Goal: Information Seeking & Learning: Learn about a topic

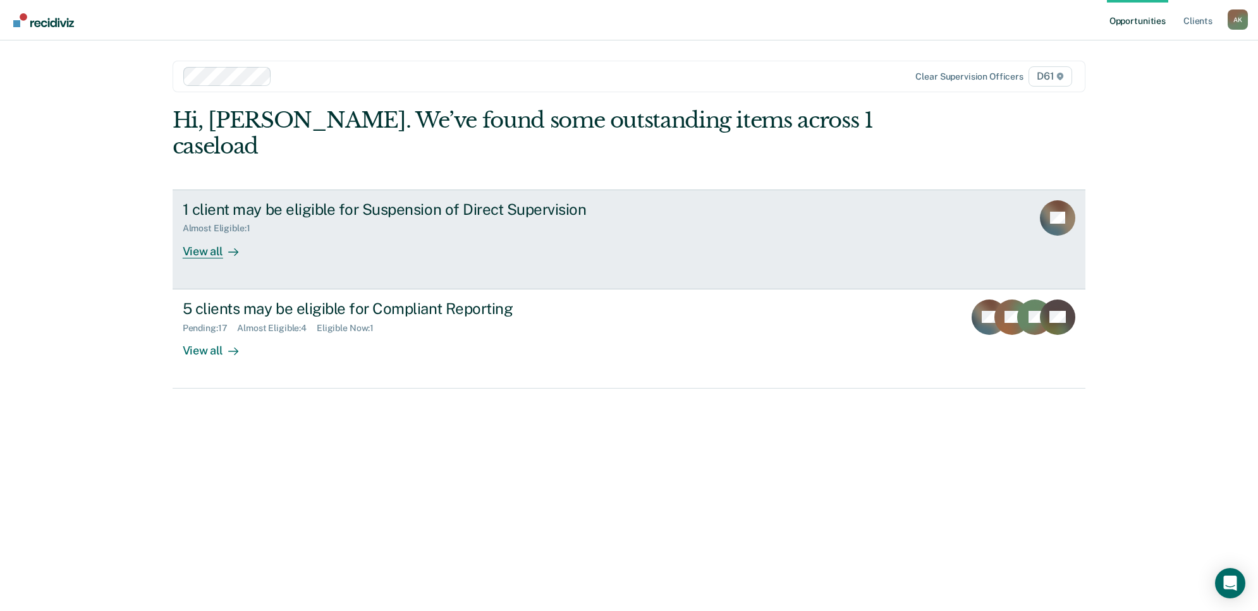
click at [463, 200] on div "1 client may be eligible for Suspension of Direct Supervision" at bounding box center [405, 209] width 444 height 18
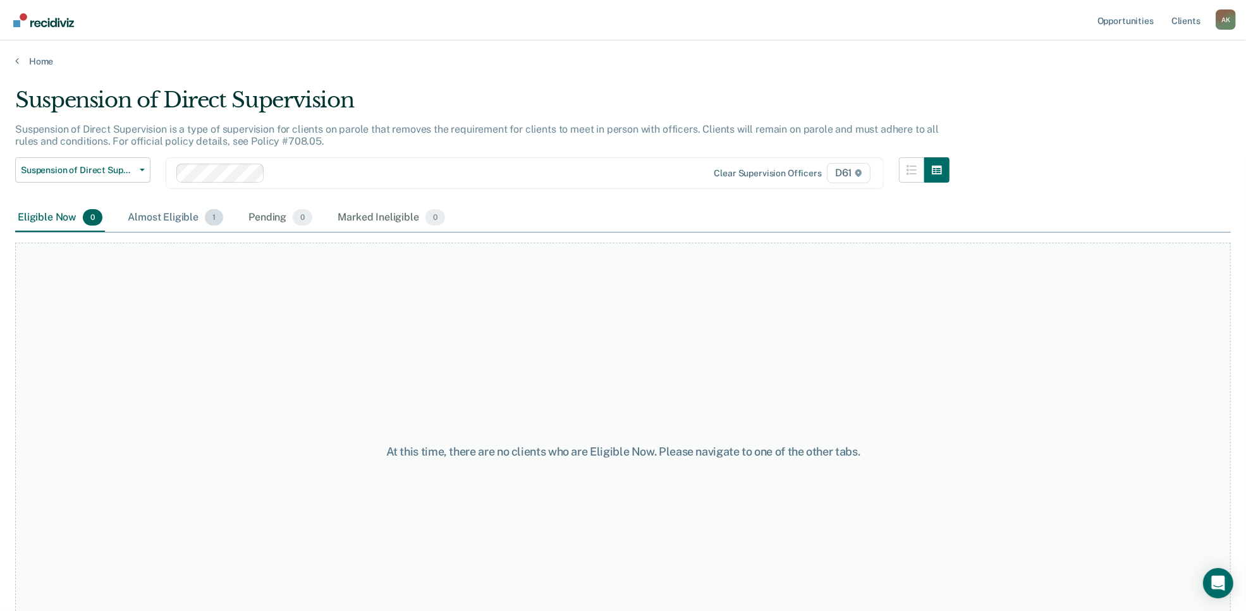
click at [166, 210] on div "Almost Eligible 1" at bounding box center [175, 218] width 100 height 28
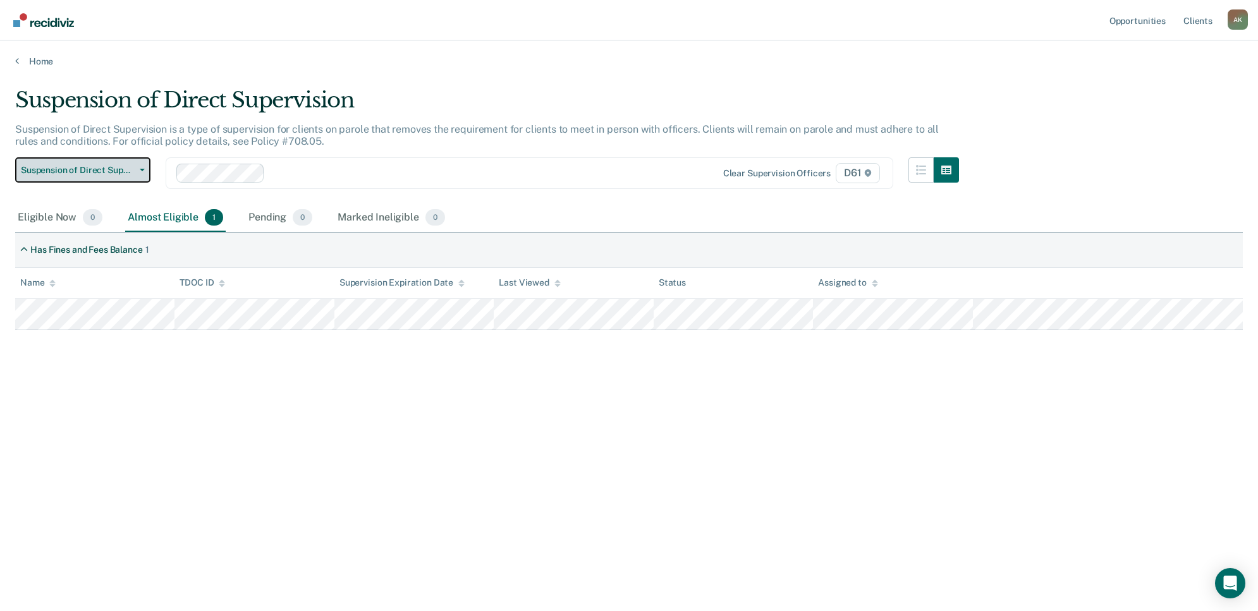
click at [122, 166] on span "Suspension of Direct Supervision" at bounding box center [78, 170] width 114 height 11
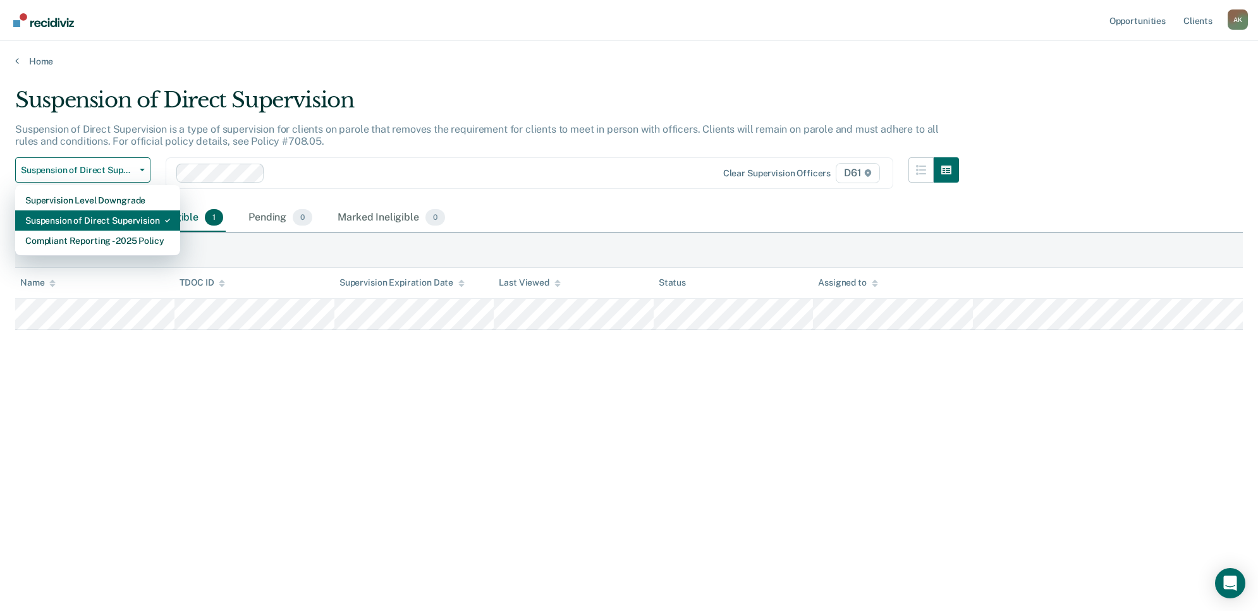
click at [108, 214] on div "Suspension of Direct Supervision" at bounding box center [97, 220] width 145 height 20
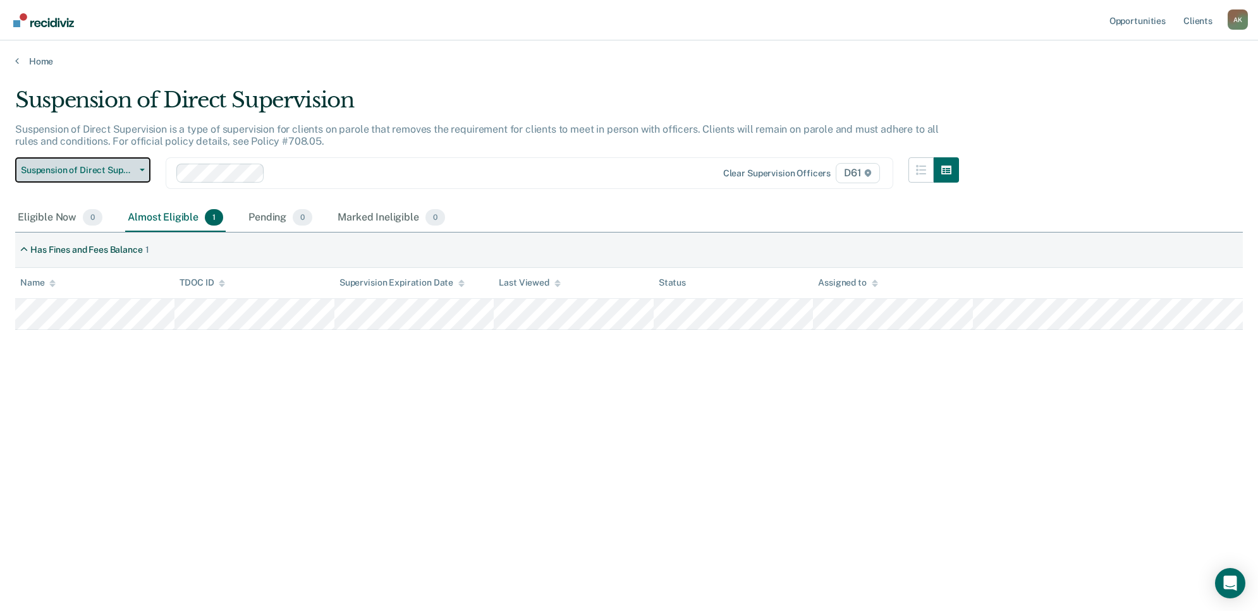
click at [124, 169] on span "Suspension of Direct Supervision" at bounding box center [78, 170] width 114 height 11
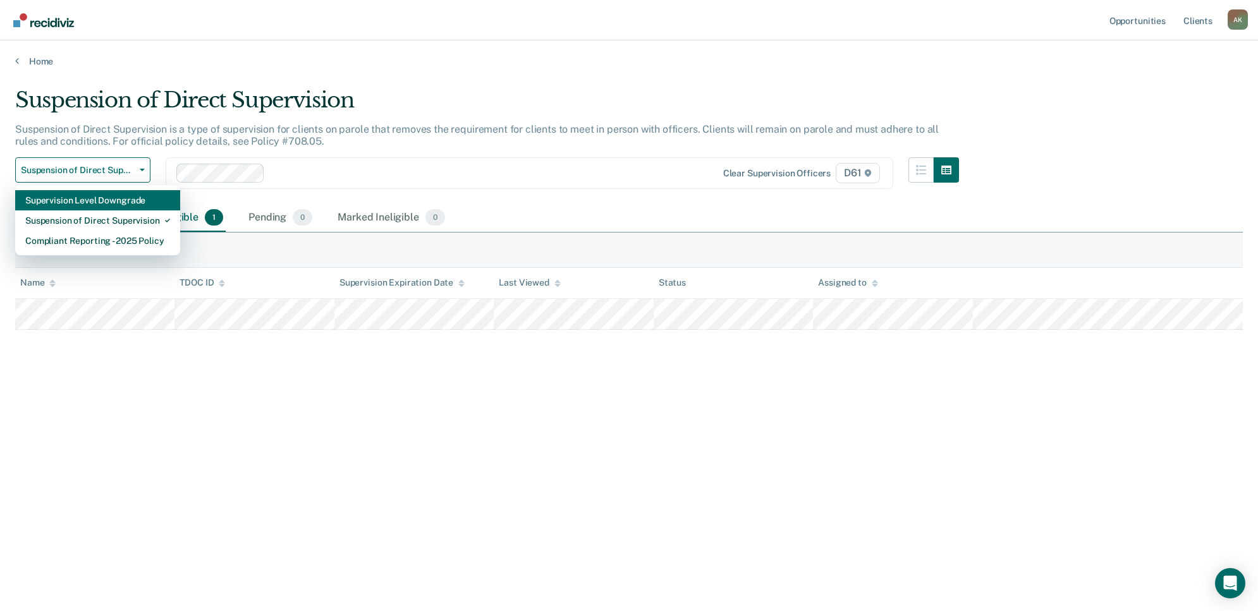
click at [140, 200] on div "Supervision Level Downgrade" at bounding box center [97, 200] width 145 height 20
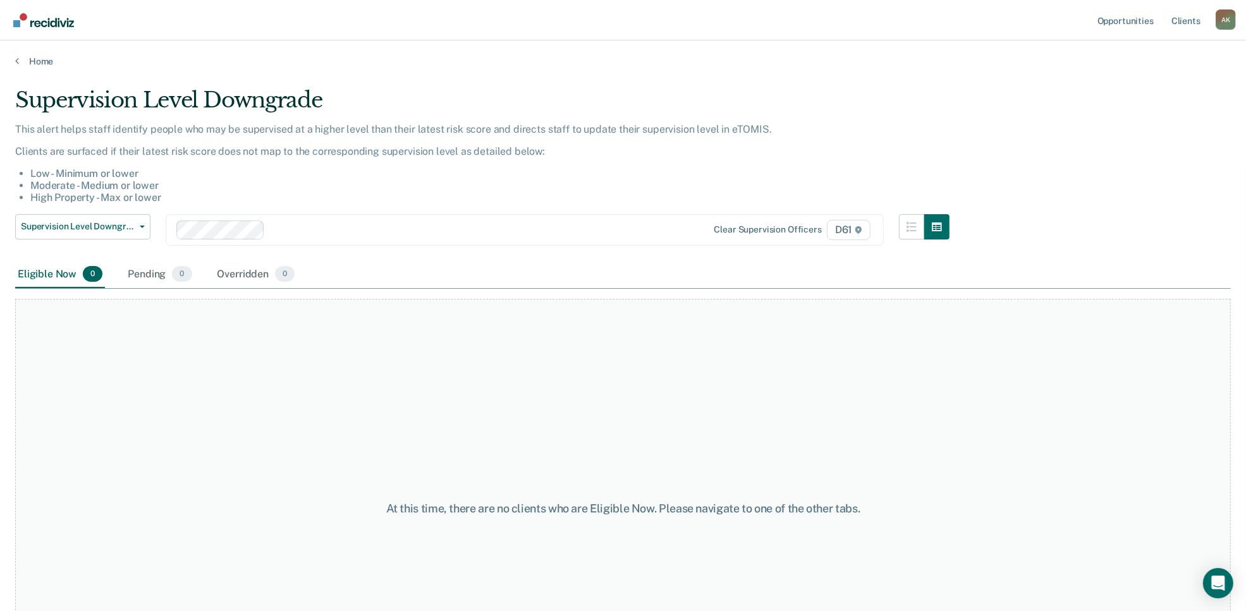
click at [125, 212] on div "This alert helps staff identify people who may be supervised at a higher level …" at bounding box center [482, 168] width 934 height 91
click at [125, 219] on button "Supervision Level Downgrade" at bounding box center [82, 226] width 135 height 25
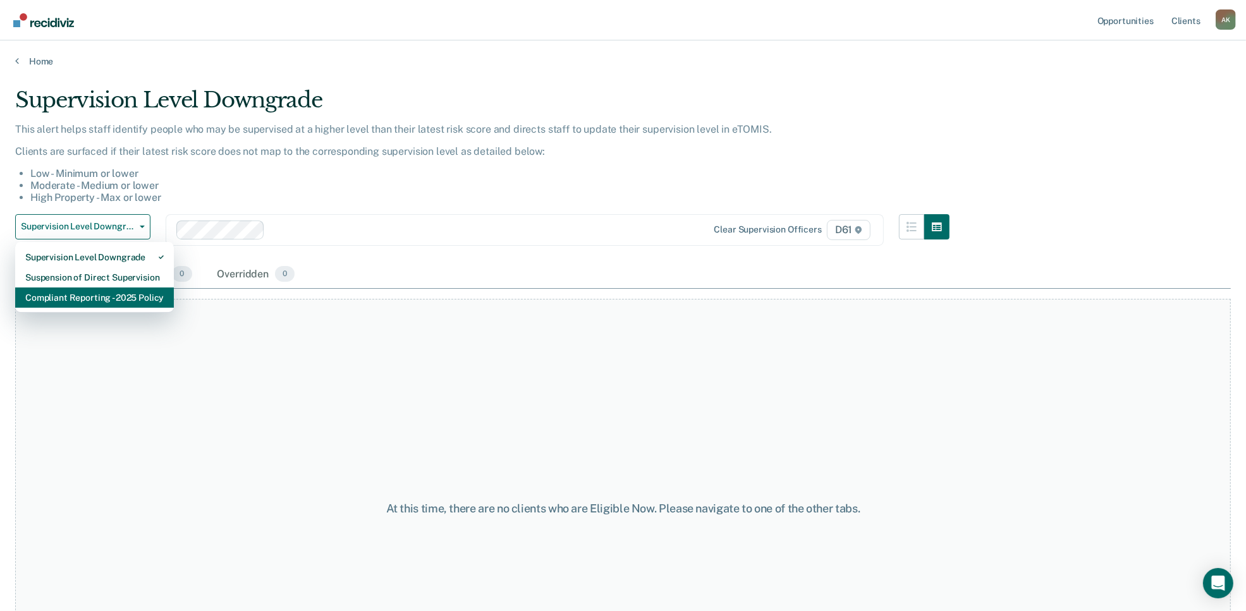
click at [113, 300] on div "Compliant Reporting - 2025 Policy" at bounding box center [94, 298] width 138 height 20
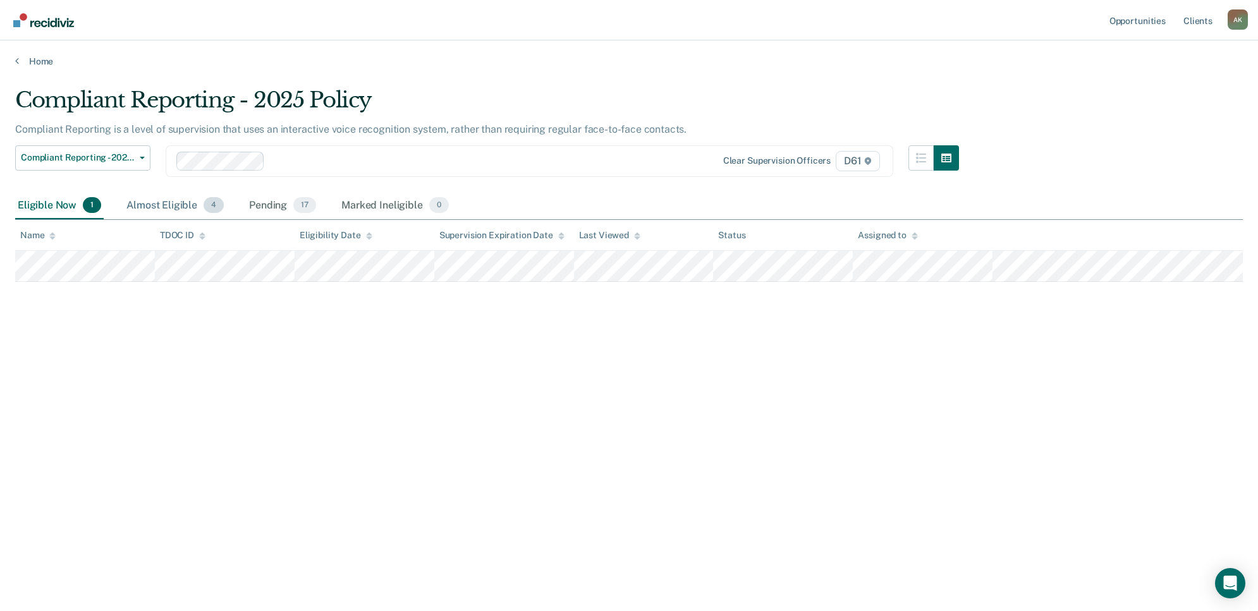
click at [198, 207] on div "Almost Eligible 4" at bounding box center [175, 206] width 102 height 28
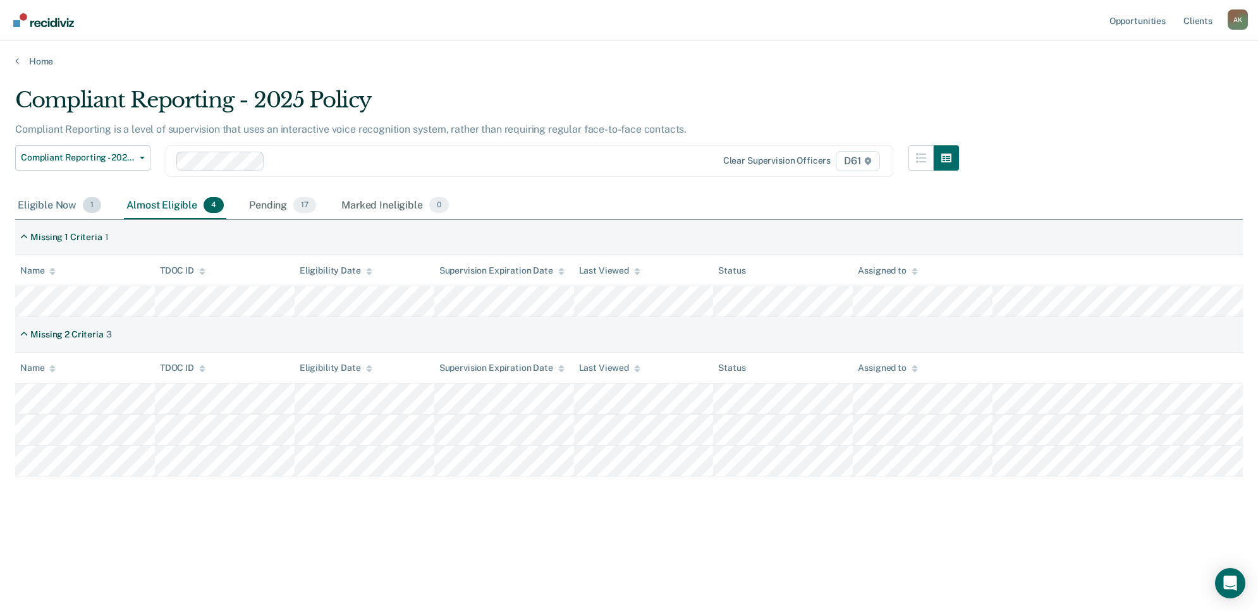
click at [52, 200] on div "Eligible Now 1" at bounding box center [59, 206] width 88 height 28
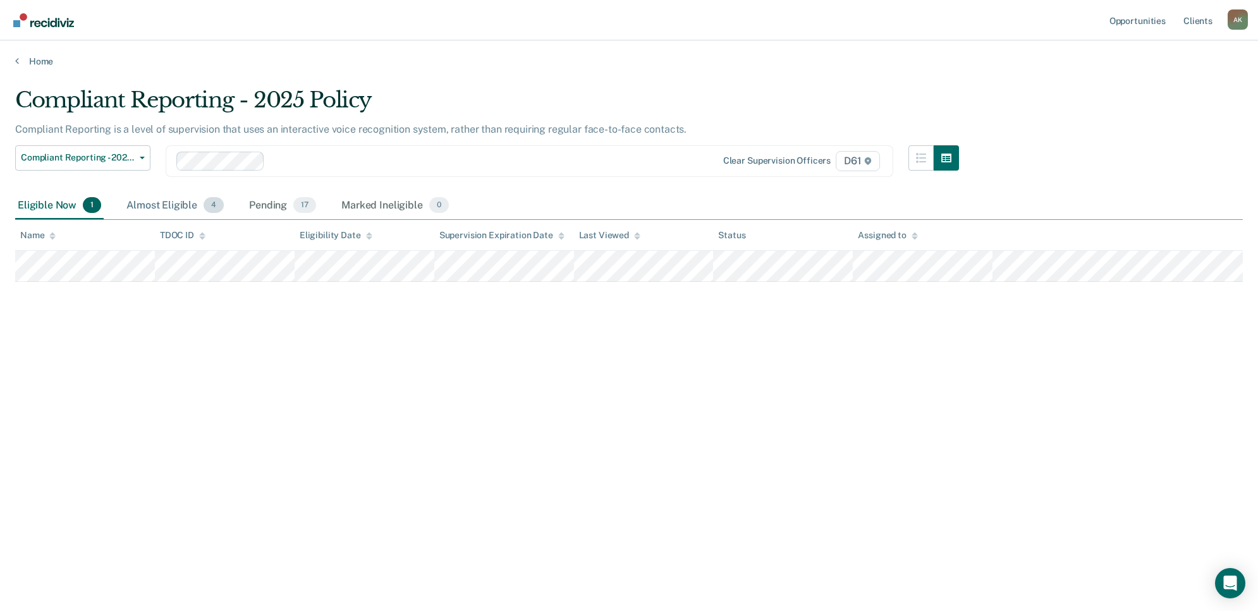
click at [147, 205] on div "Almost Eligible 4" at bounding box center [175, 206] width 102 height 28
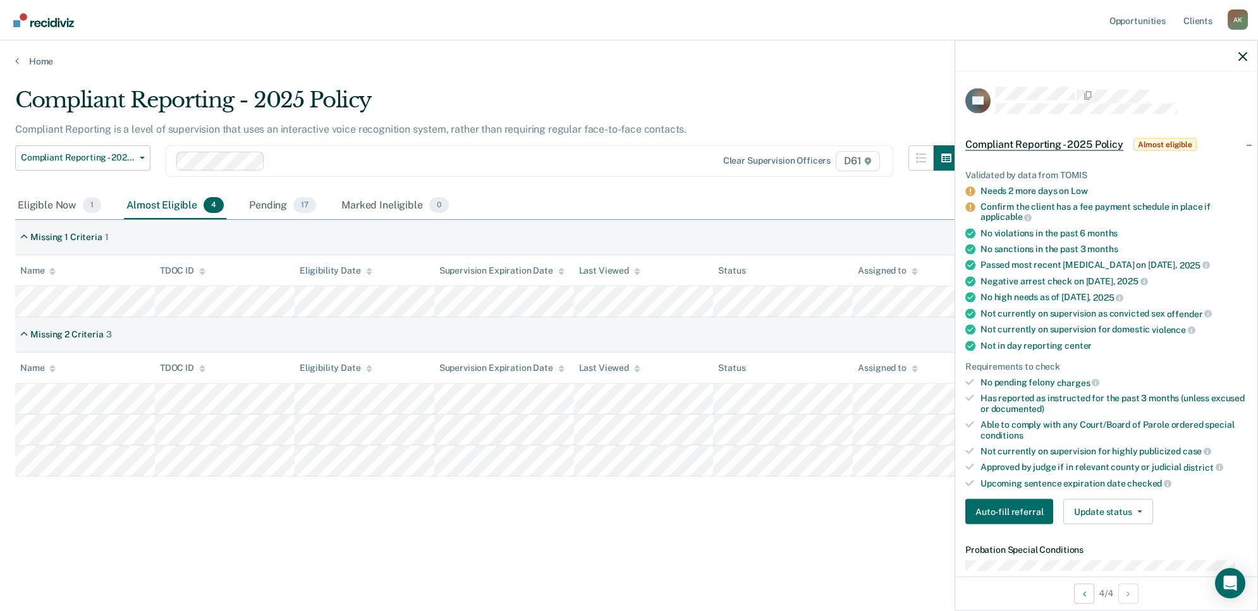
click at [699, 537] on div "Compliant Reporting - 2025 Policy Compliant Reporting is a level of supervision…" at bounding box center [628, 322] width 1227 height 470
click at [554, 542] on div "Compliant Reporting - 2025 Policy Compliant Reporting is a level of supervision…" at bounding box center [628, 322] width 1227 height 470
click at [905, 80] on main "Compliant Reporting - 2025 Policy Compliant Reporting is a level of supervision…" at bounding box center [629, 337] width 1258 height 540
click at [743, 102] on div "Compliant Reporting - 2025 Policy" at bounding box center [487, 105] width 944 height 36
click at [274, 197] on div "Pending 17" at bounding box center [283, 206] width 72 height 28
